Goal: Task Accomplishment & Management: Complete application form

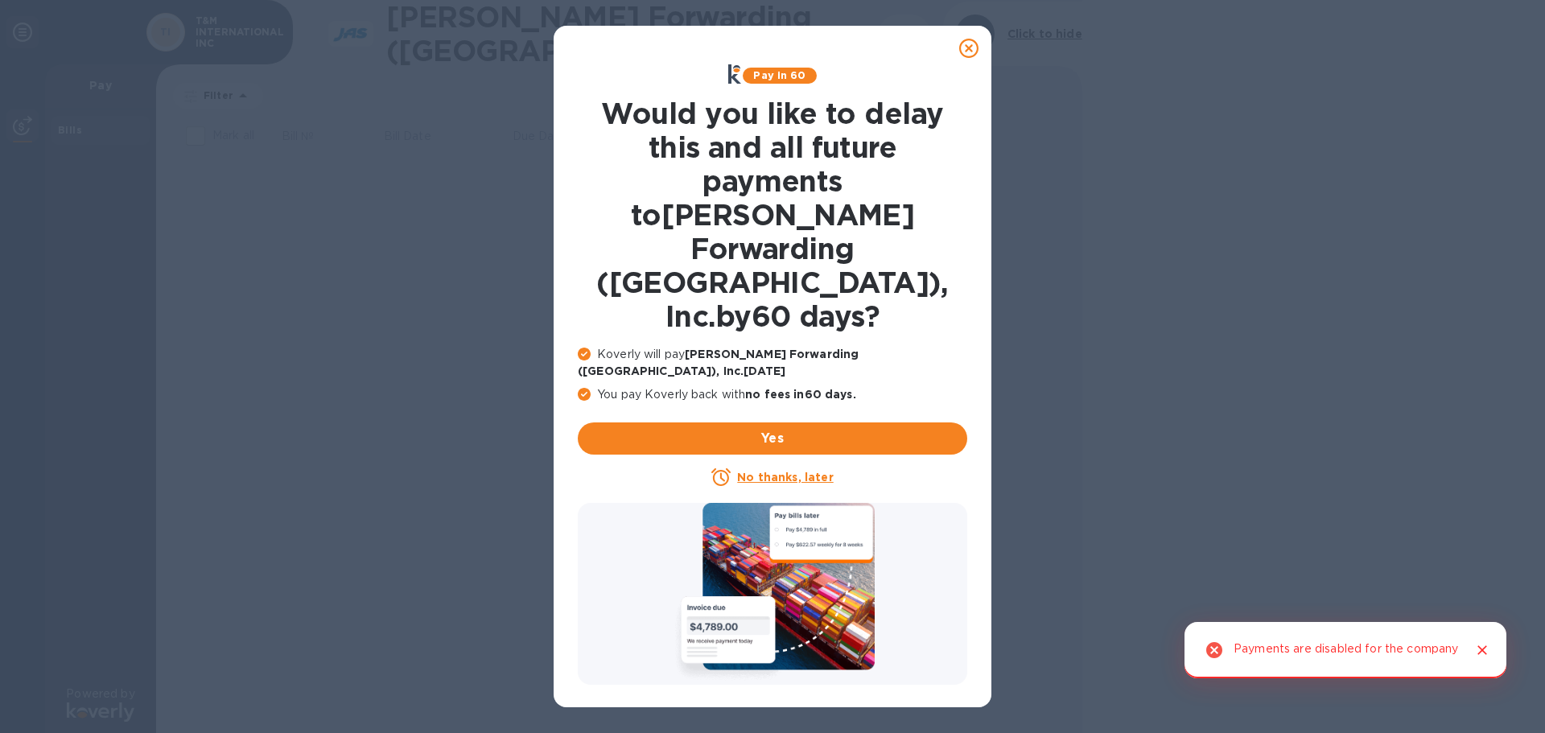
click at [796, 471] on u "No thanks, later" at bounding box center [785, 477] width 96 height 13
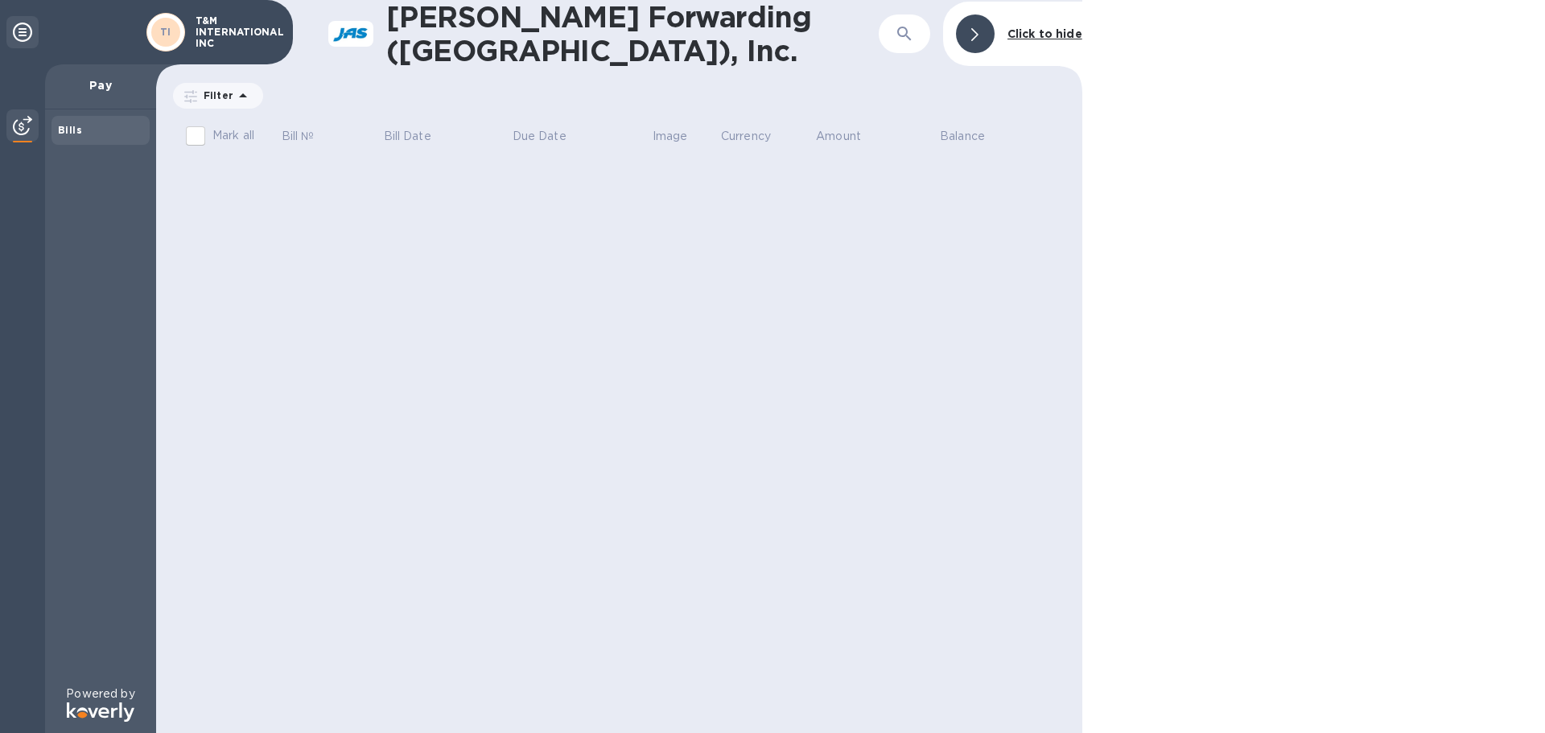
click at [96, 125] on div "Bills" at bounding box center [100, 130] width 85 height 16
click at [80, 131] on b "Bills" at bounding box center [70, 130] width 24 height 12
click at [29, 34] on icon at bounding box center [22, 32] width 19 height 19
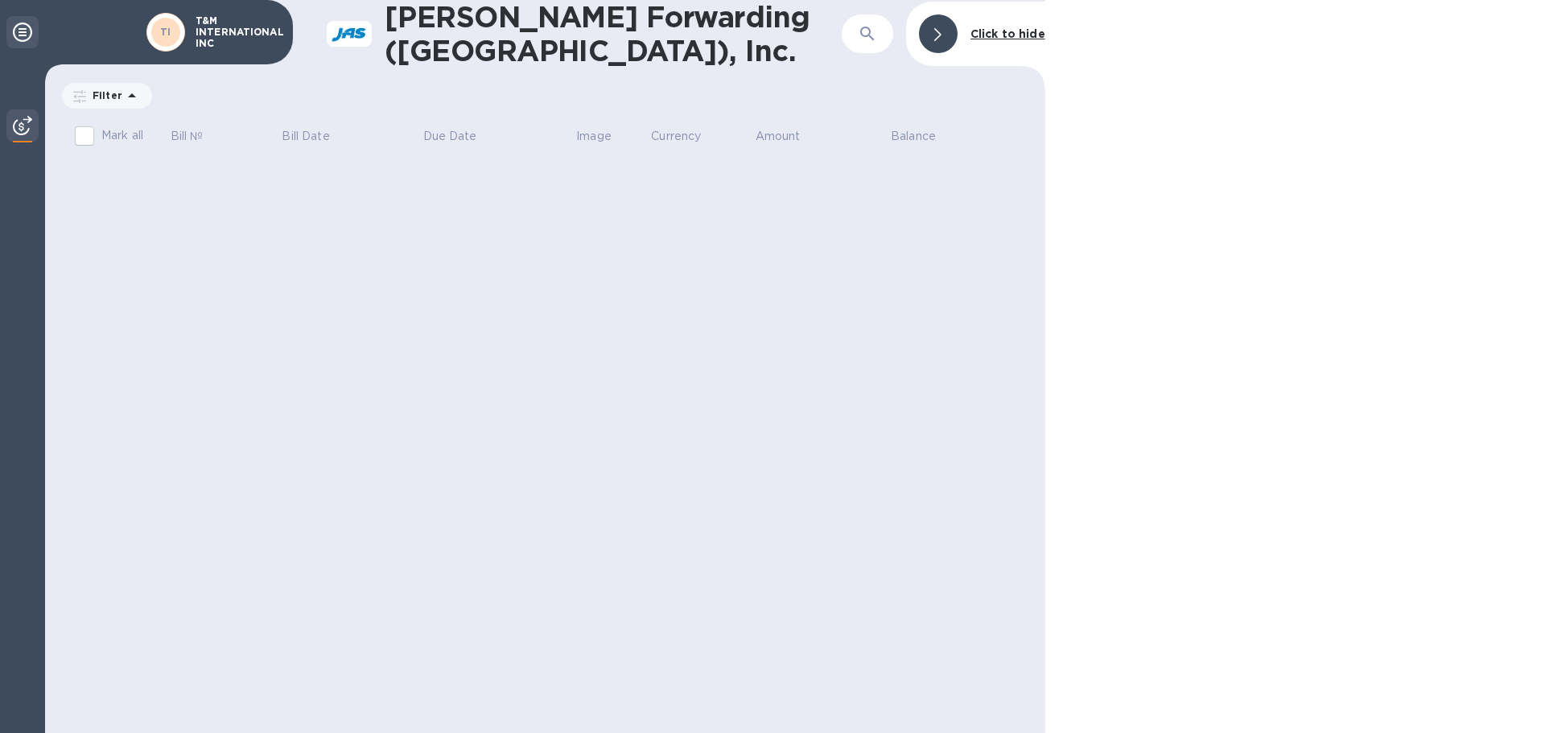
click at [29, 34] on icon at bounding box center [22, 32] width 19 height 19
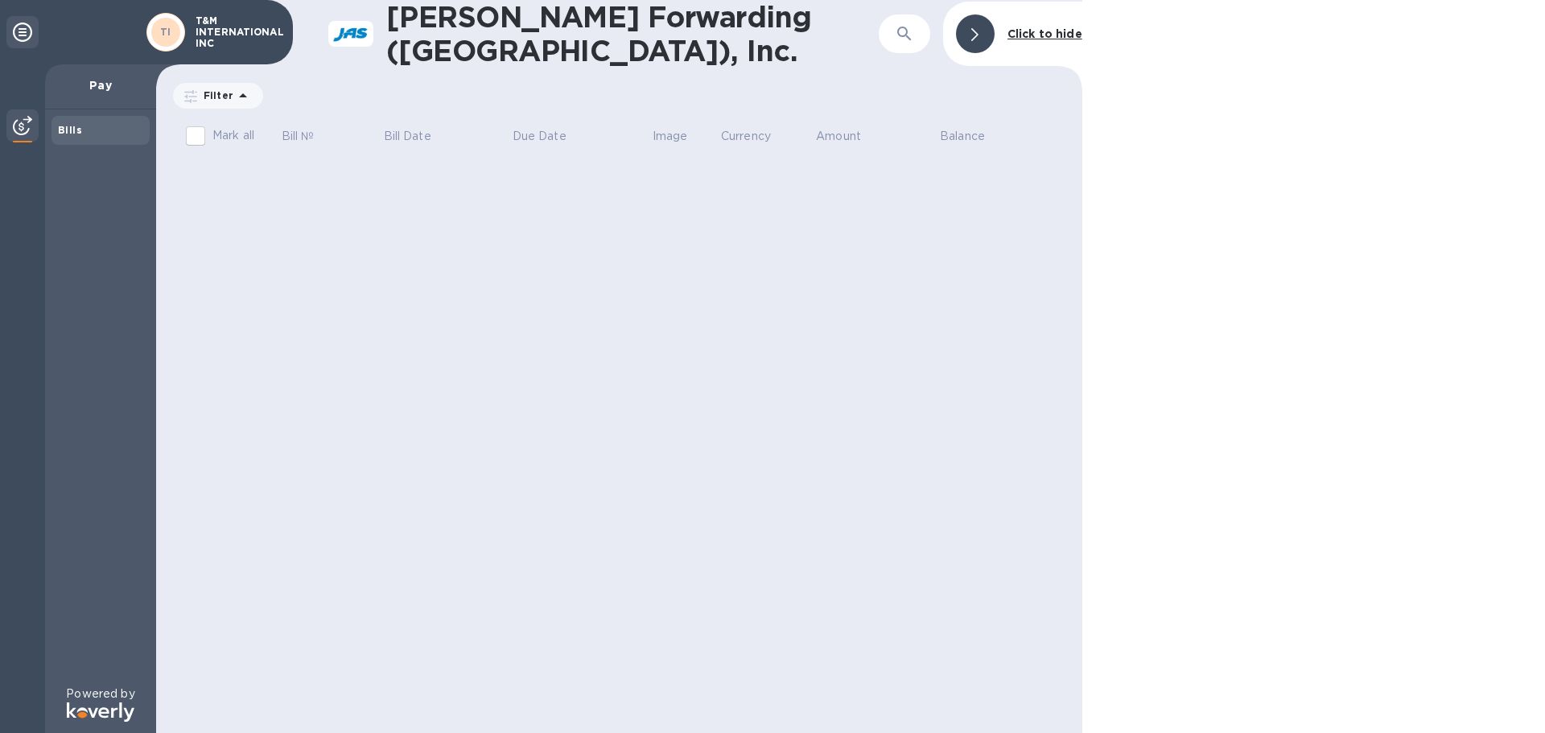
click at [20, 125] on img at bounding box center [22, 125] width 19 height 19
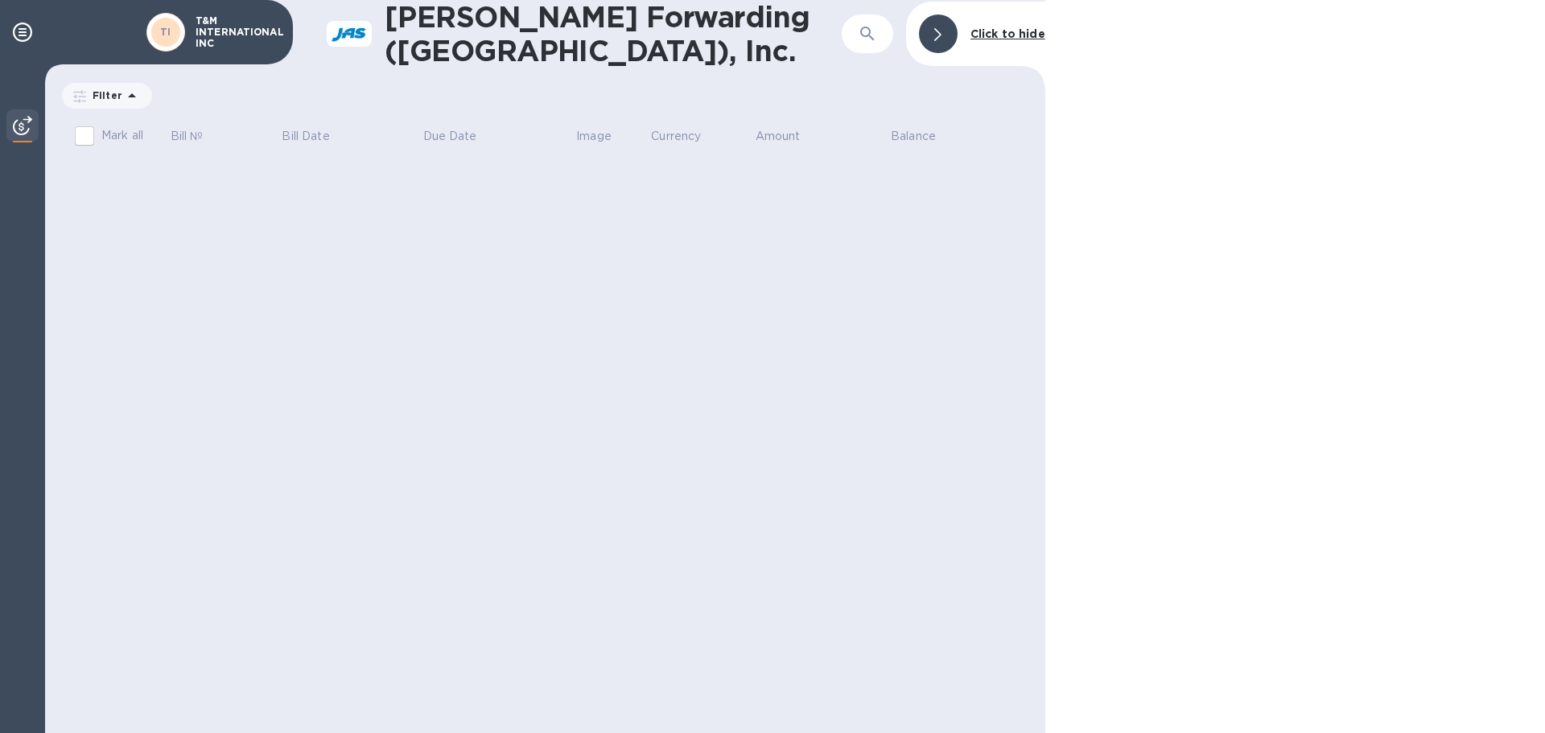
click at [20, 125] on img at bounding box center [22, 125] width 19 height 19
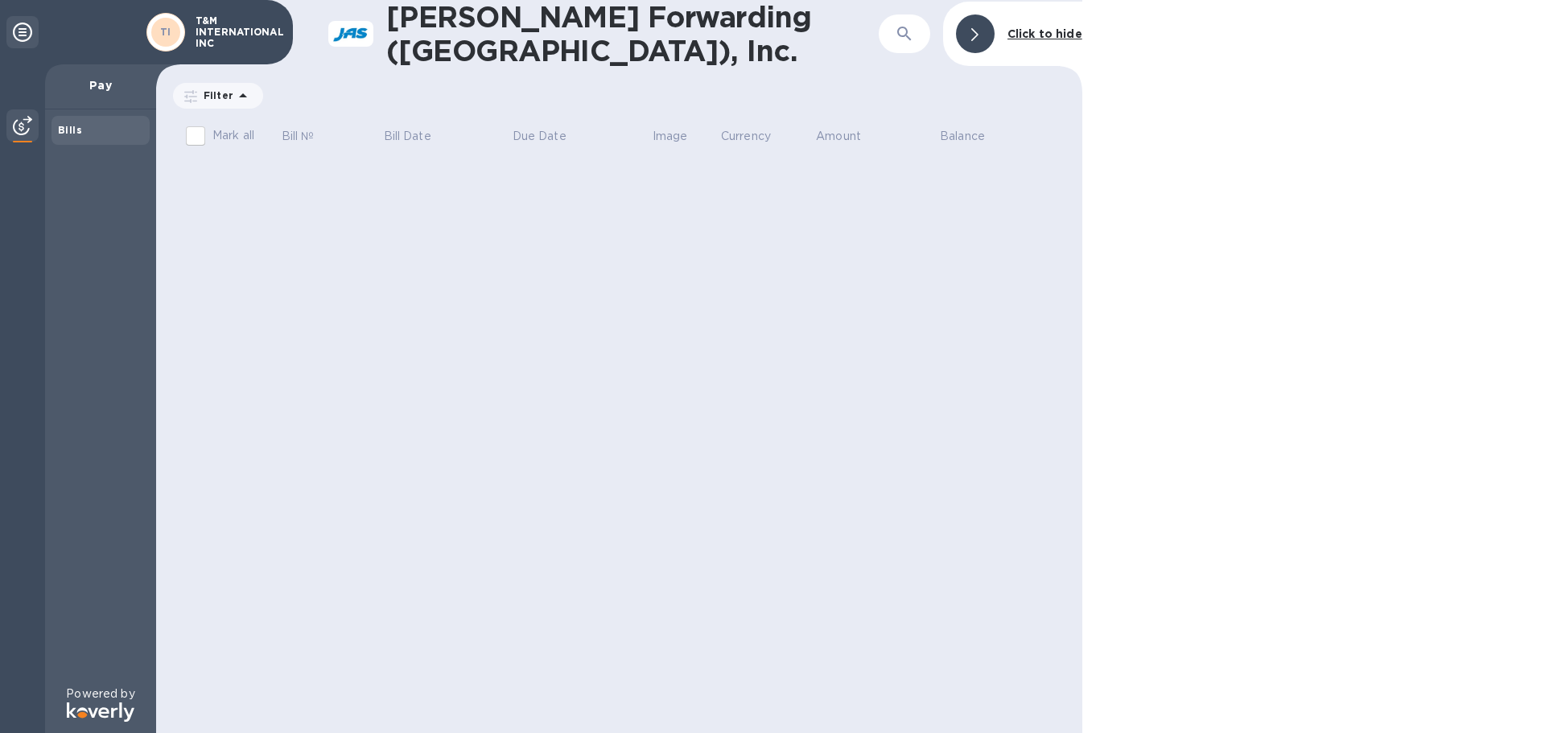
click at [978, 28] on icon at bounding box center [974, 34] width 7 height 13
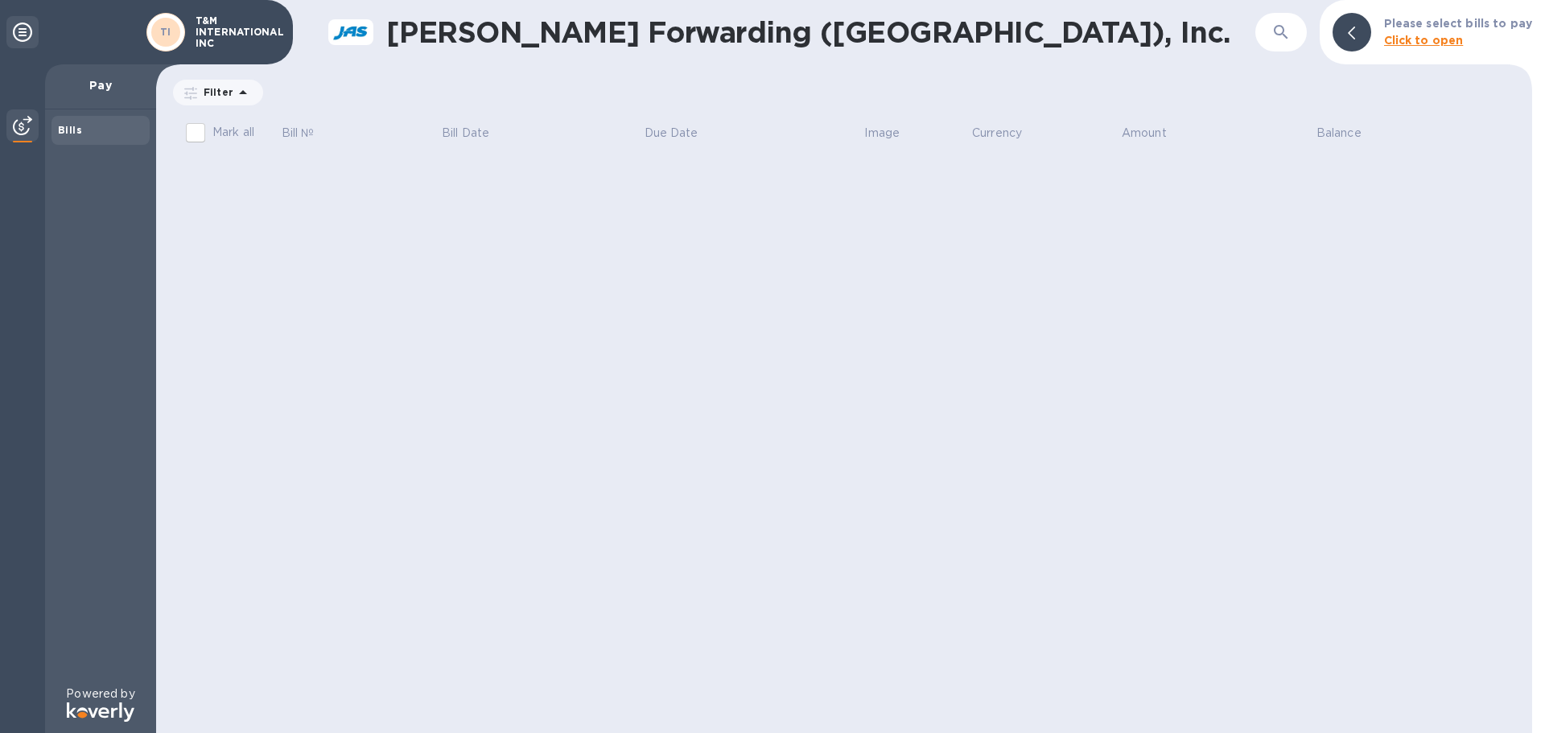
click at [1372, 36] on div at bounding box center [1352, 32] width 39 height 39
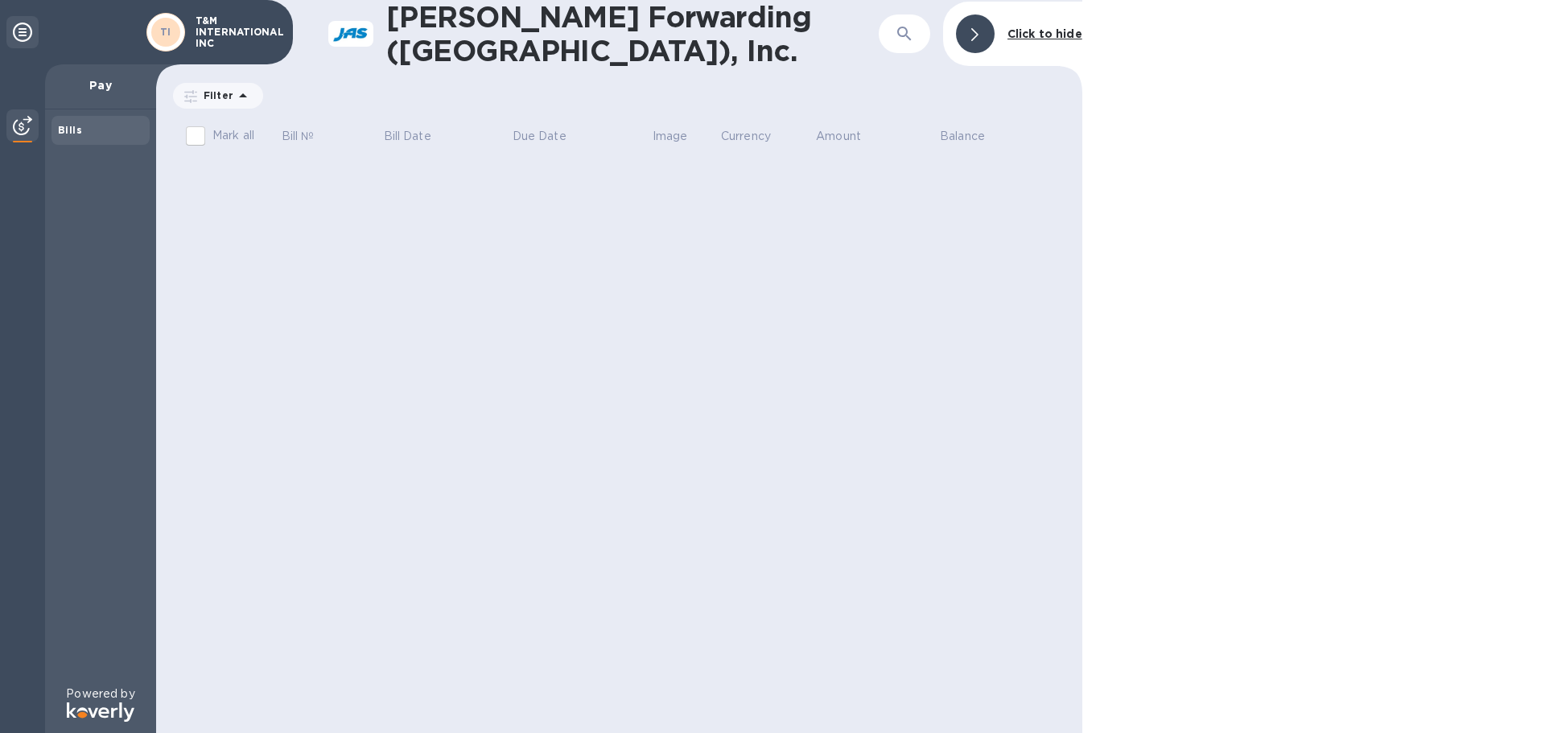
click at [243, 23] on p "T&M INTERNATIONAL INC" at bounding box center [236, 32] width 80 height 34
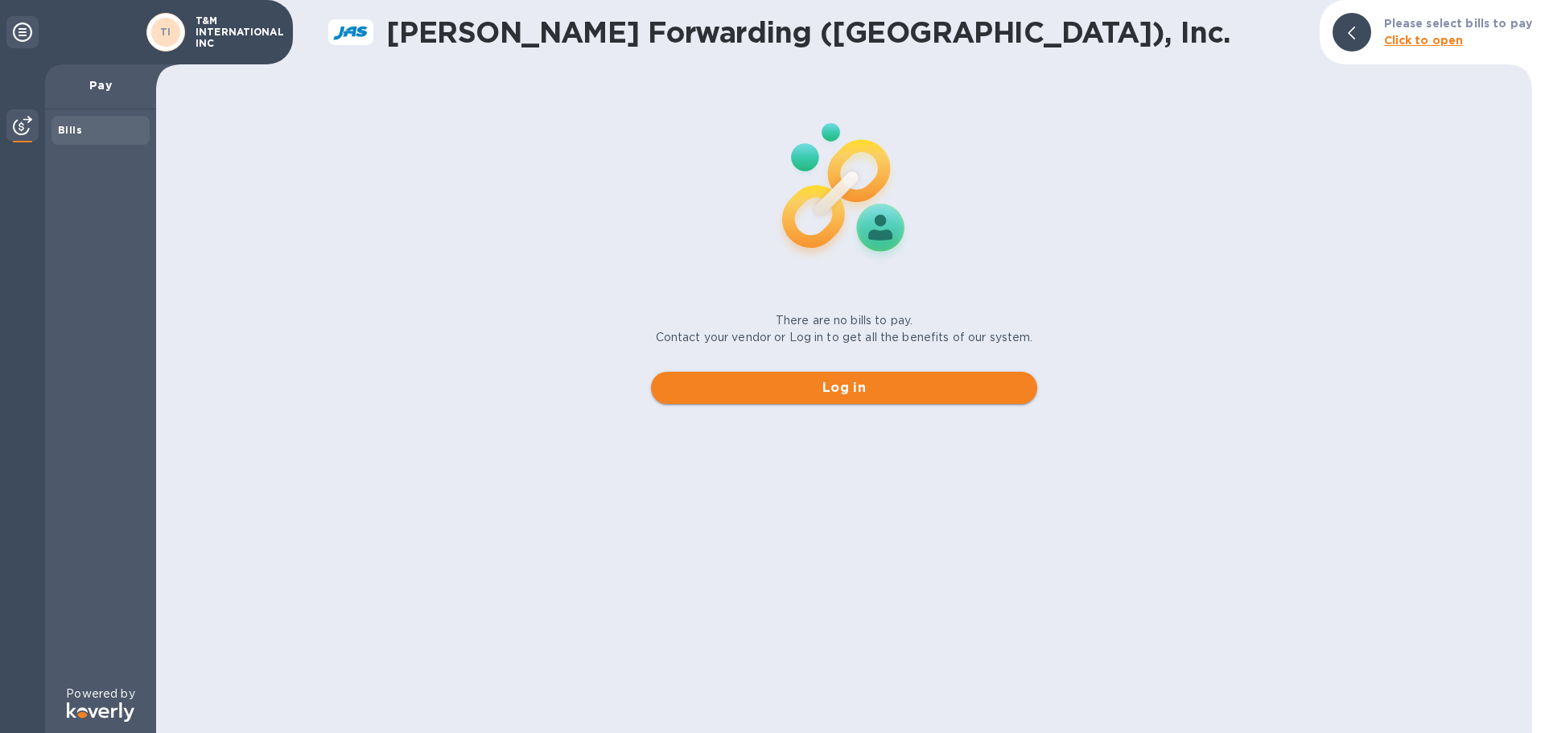
click at [872, 380] on span "Log in" at bounding box center [844, 387] width 361 height 19
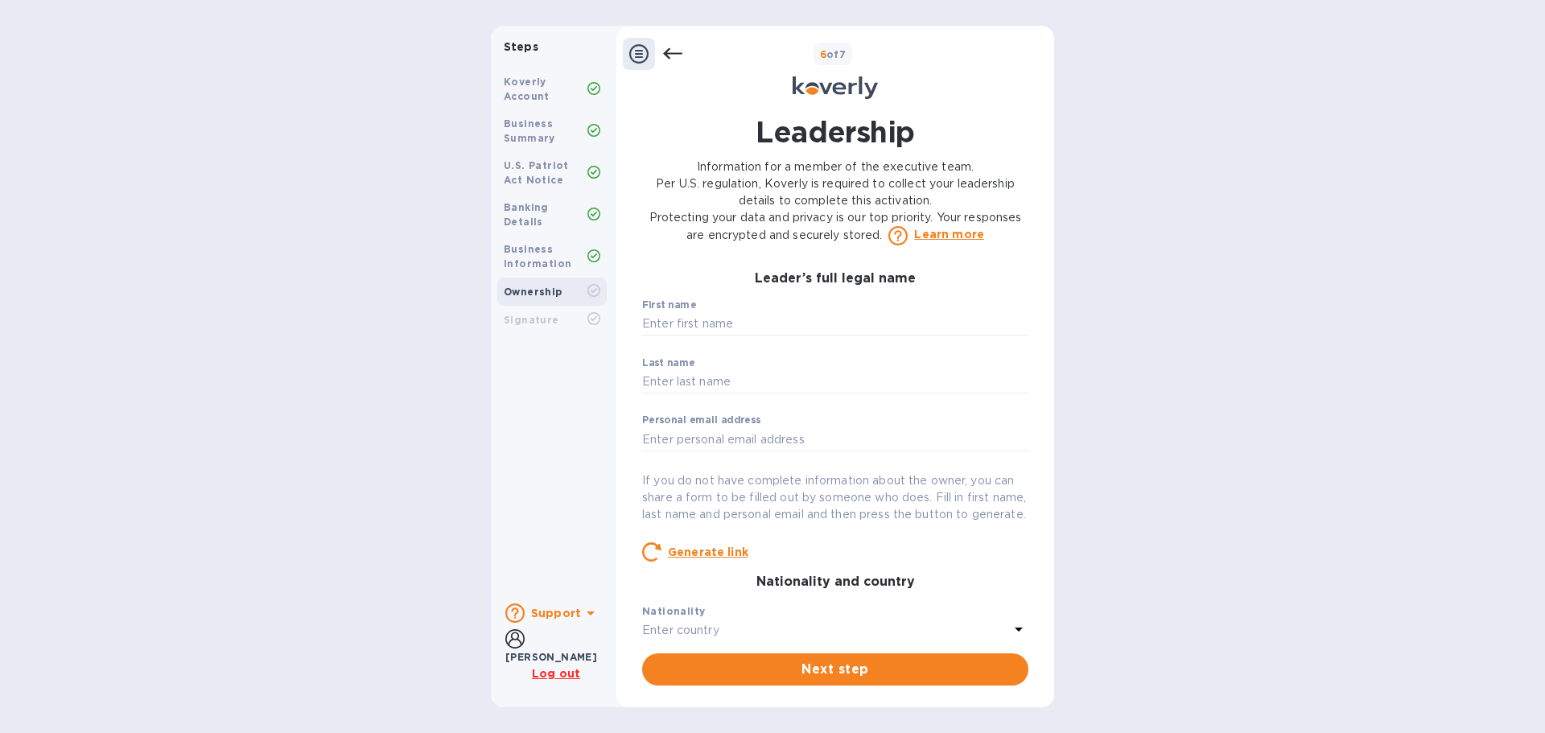
click at [520, 88] on div "Koverly Account" at bounding box center [546, 89] width 84 height 29
click at [524, 314] on b "Signature" at bounding box center [532, 320] width 56 height 12
click at [528, 247] on b "Business Information" at bounding box center [538, 256] width 68 height 27
click at [538, 651] on b "Jodi Robinson" at bounding box center [551, 657] width 92 height 12
click at [568, 612] on b "Support" at bounding box center [556, 613] width 50 height 13
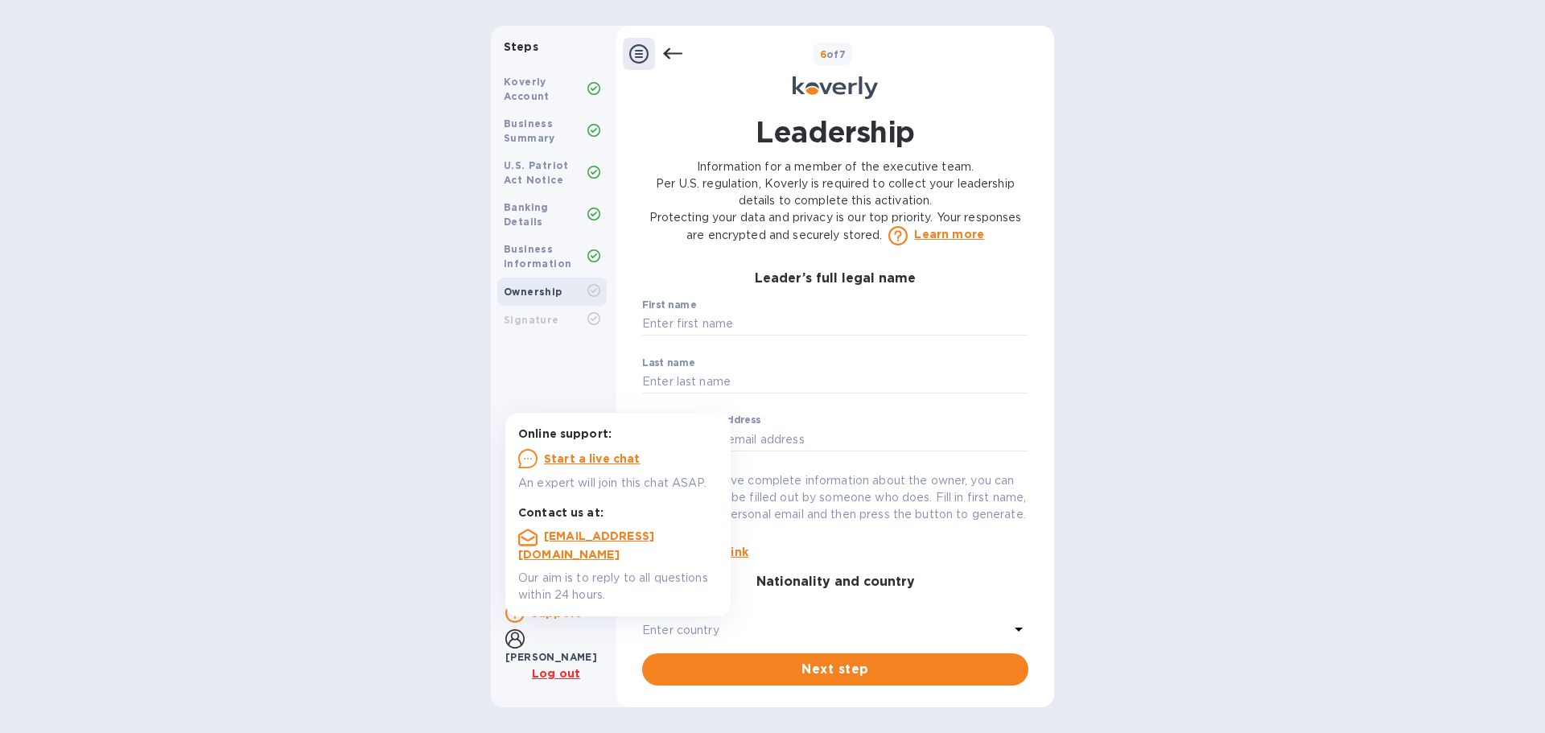
click at [585, 462] on u "Start a live chat" at bounding box center [592, 458] width 97 height 13
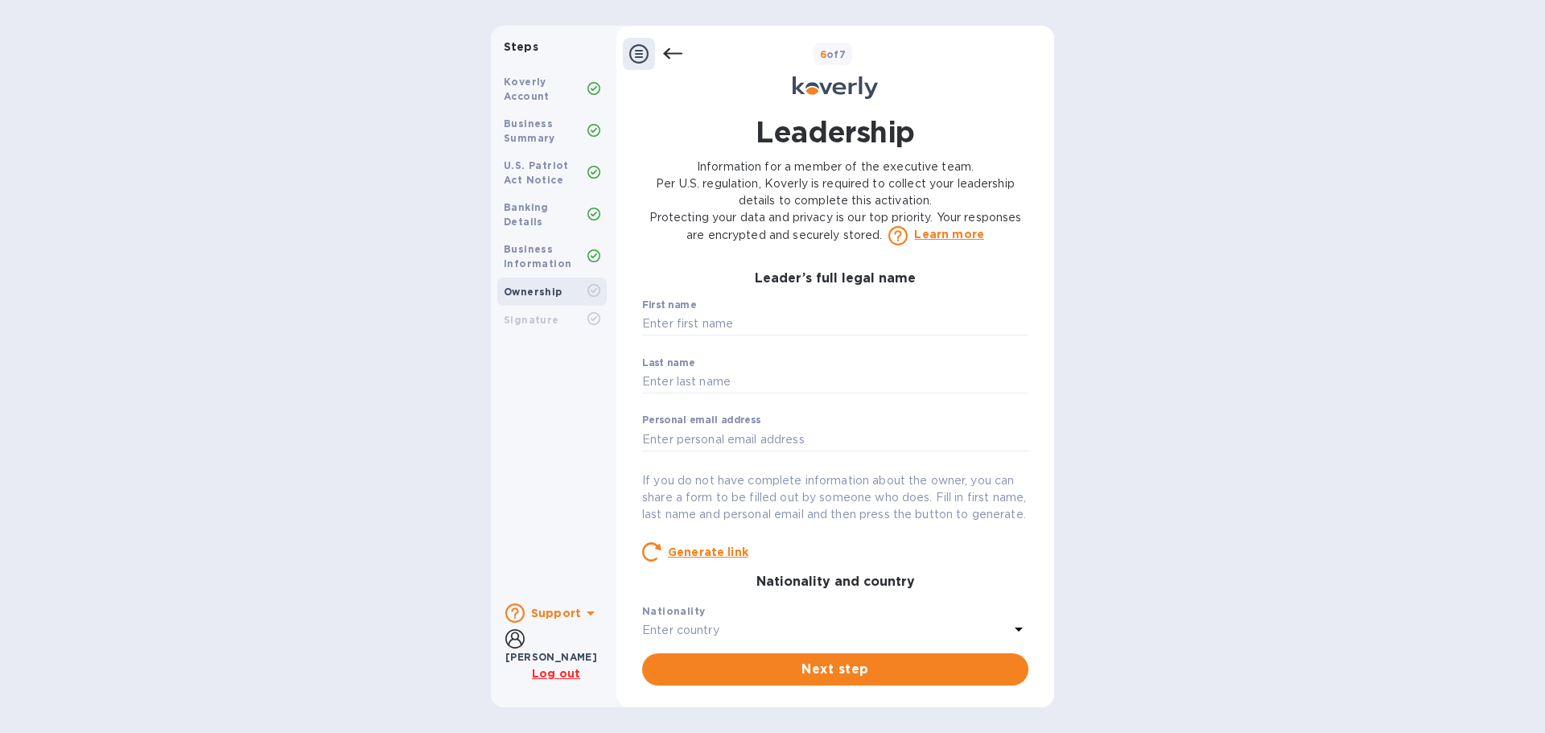
click at [557, 675] on u "Log out" at bounding box center [556, 673] width 48 height 13
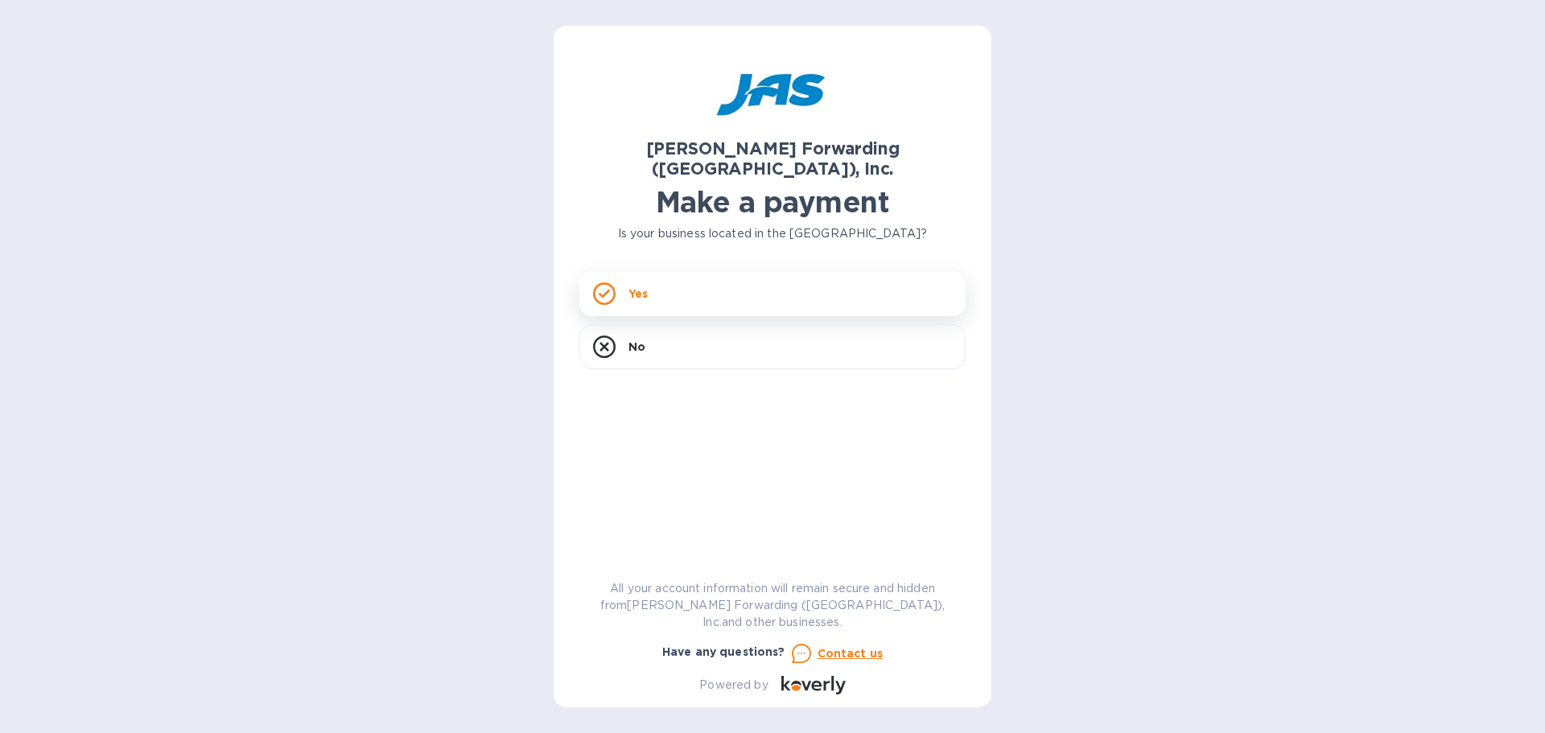
click at [684, 271] on div "Yes" at bounding box center [773, 293] width 386 height 45
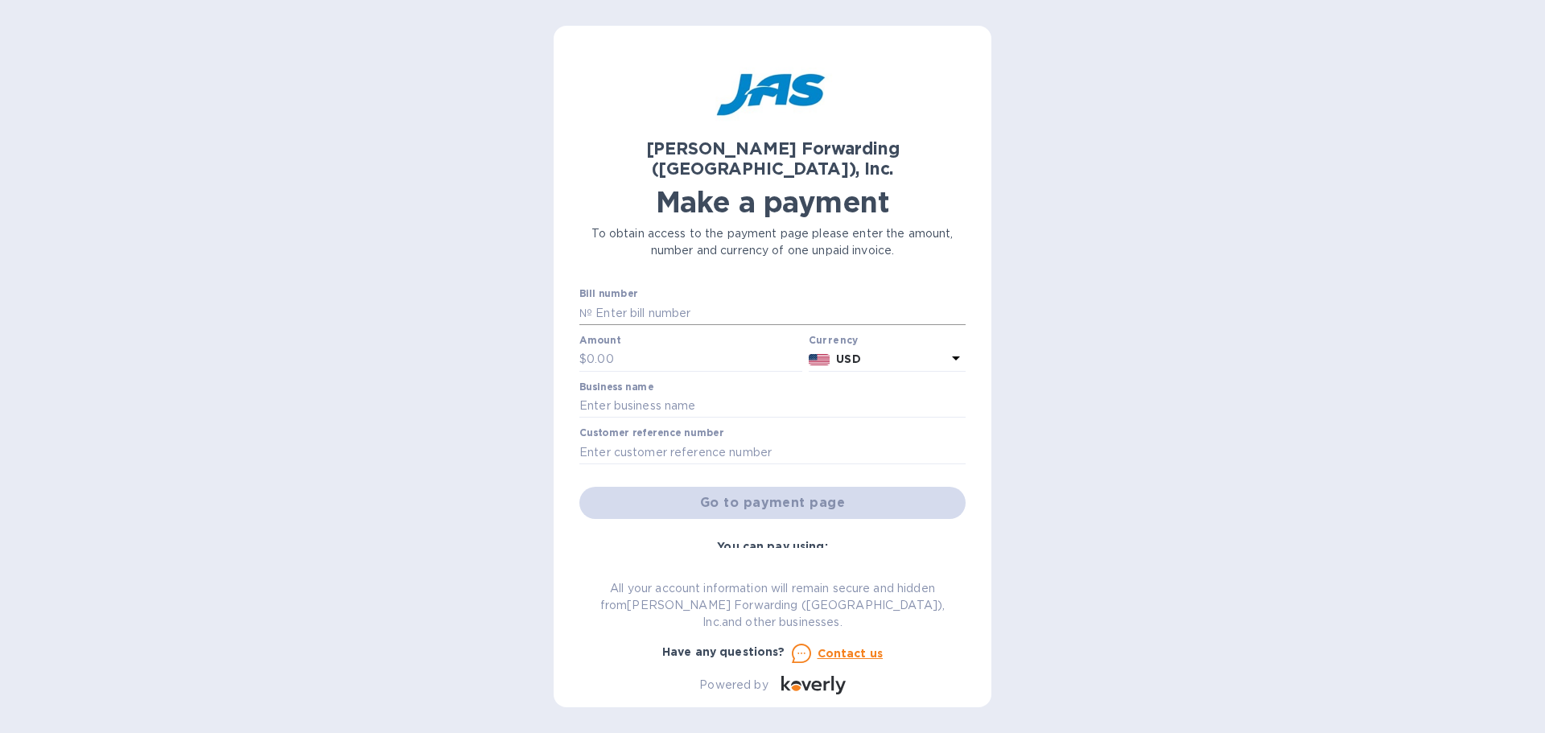
click at [679, 301] on input "text" at bounding box center [778, 313] width 373 height 24
type input "NYC503379111"
click at [667, 348] on input "text" at bounding box center [695, 360] width 216 height 24
type input "2,108.29"
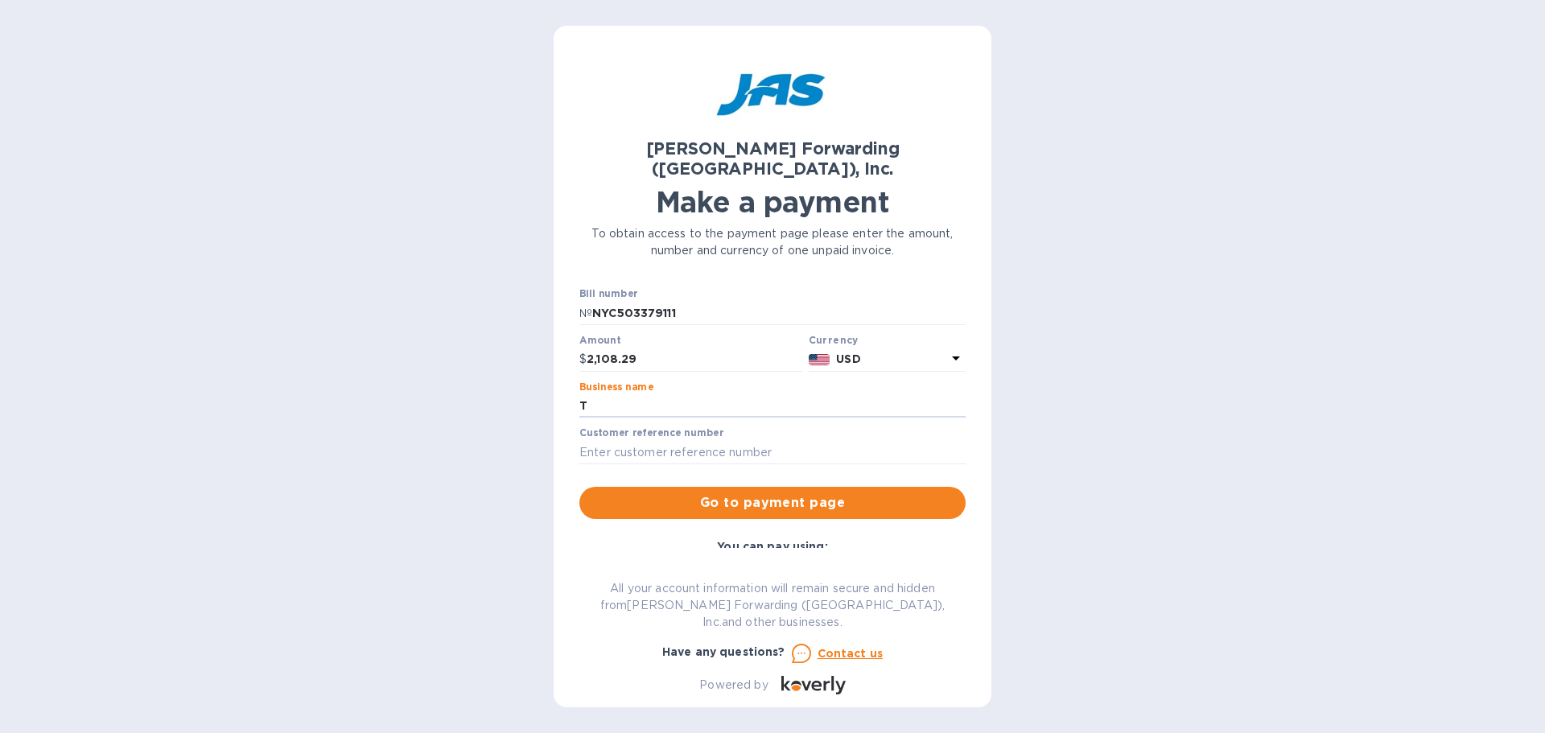
type input "T&M ELECTRONICS"
click at [685, 440] on input "text" at bounding box center [773, 452] width 386 height 24
type input "INV 25287"
click at [765, 493] on span "Go to payment page" at bounding box center [772, 502] width 361 height 19
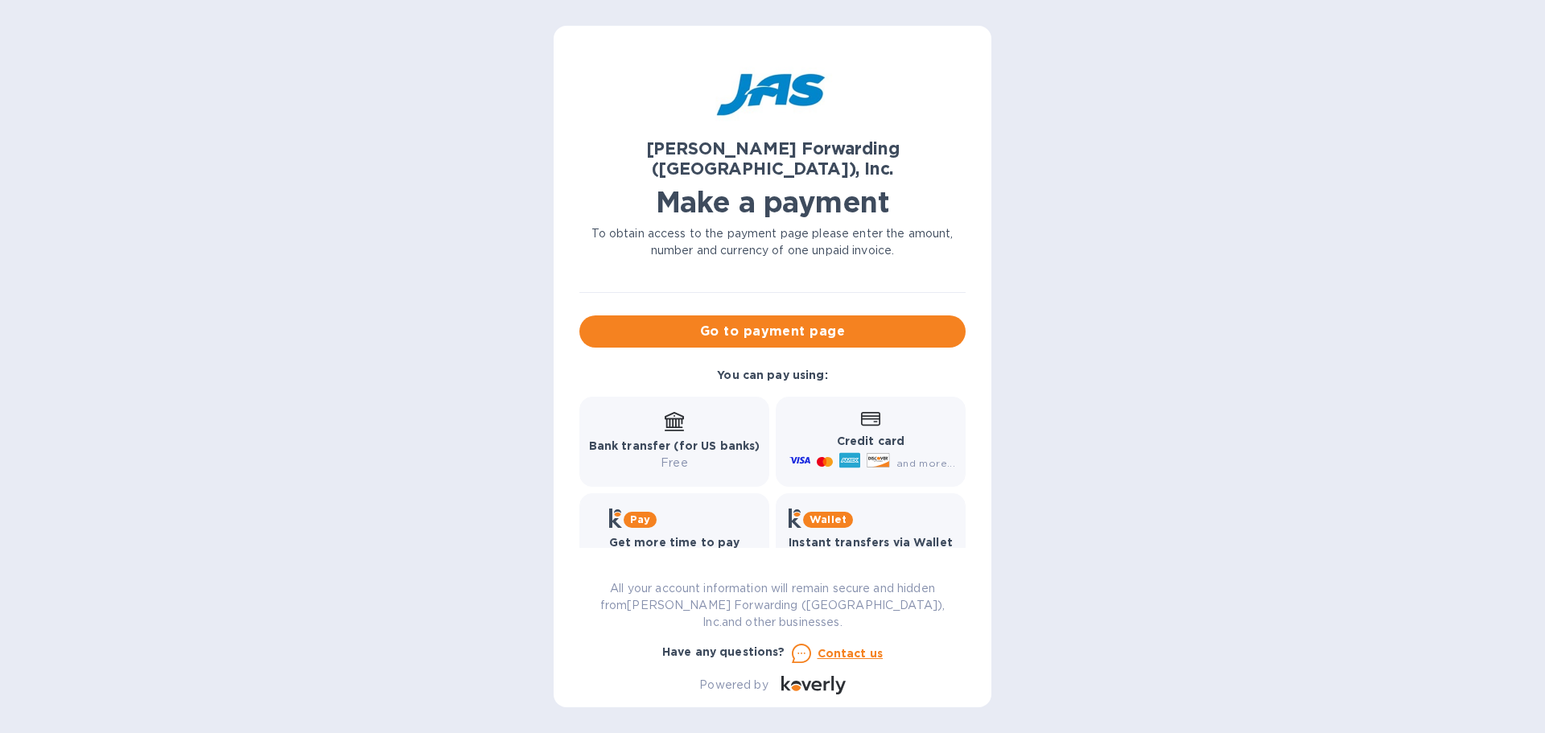
scroll to position [179, 0]
